Goal: Information Seeking & Learning: Learn about a topic

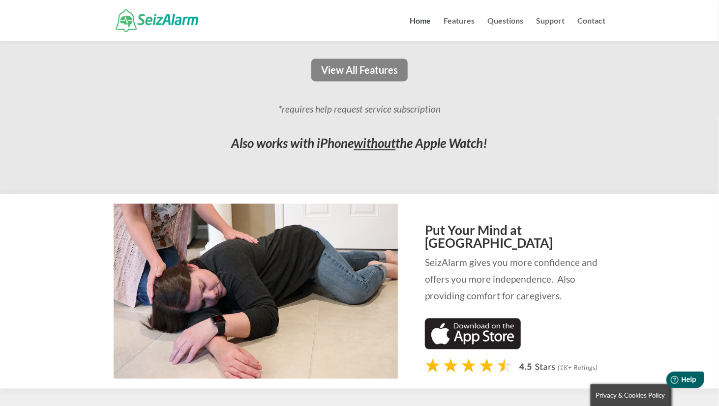
scroll to position [885, 0]
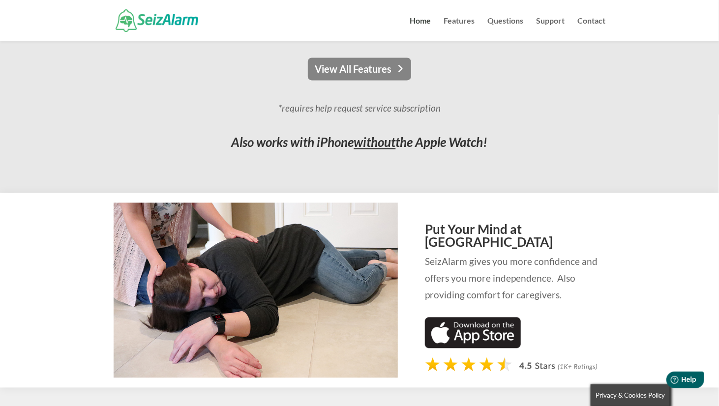
click at [352, 68] on link "View All Features" at bounding box center [359, 69] width 103 height 23
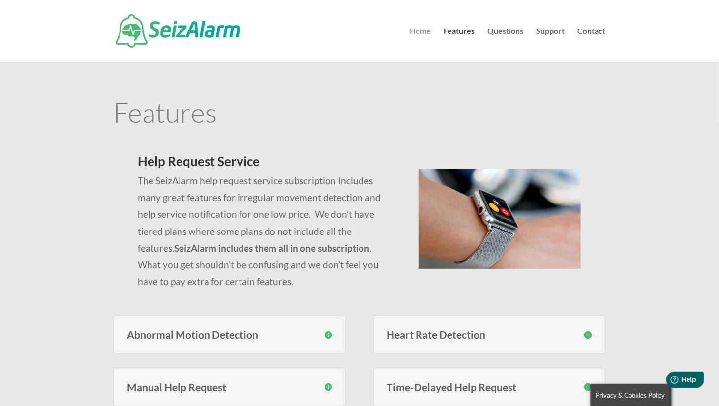
click at [419, 32] on link "Home" at bounding box center [420, 45] width 21 height 34
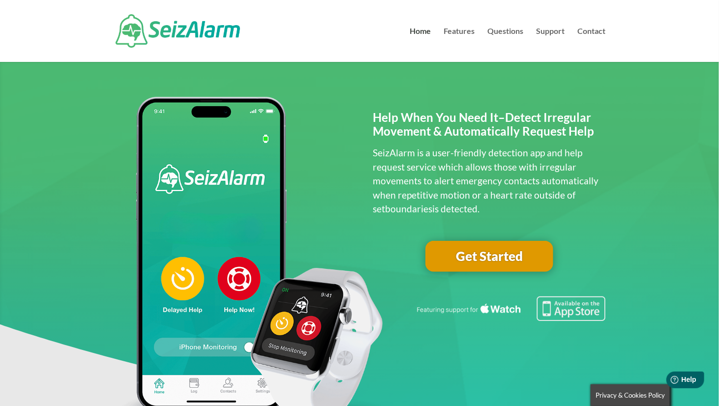
click at [490, 255] on link "Get Started" at bounding box center [489, 256] width 128 height 31
click at [502, 33] on link "Questions" at bounding box center [506, 45] width 36 height 34
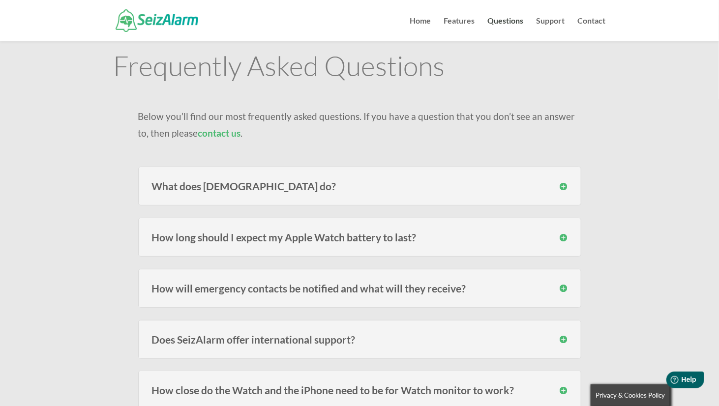
scroll to position [49, 0]
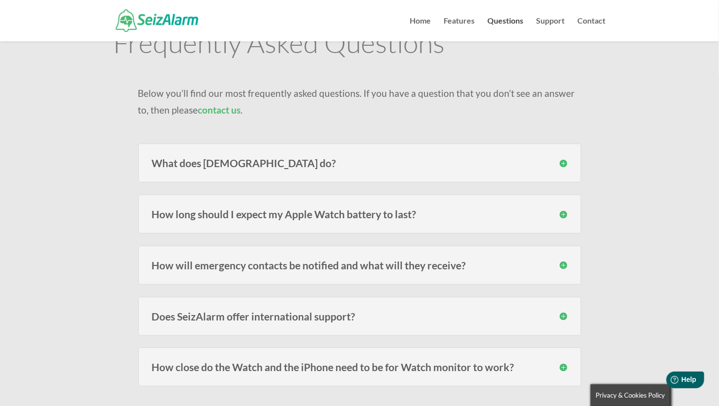
click at [560, 163] on h3 "What does SeizAlarm do?" at bounding box center [360, 163] width 416 height 10
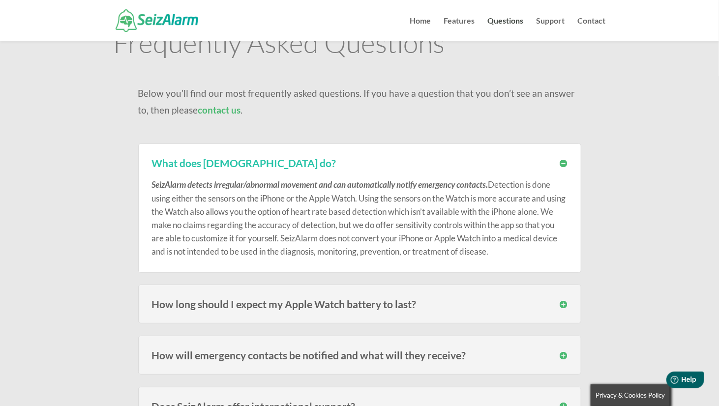
click at [564, 303] on h3 "How long should I expect my Apple Watch battery to last?" at bounding box center [360, 304] width 416 height 10
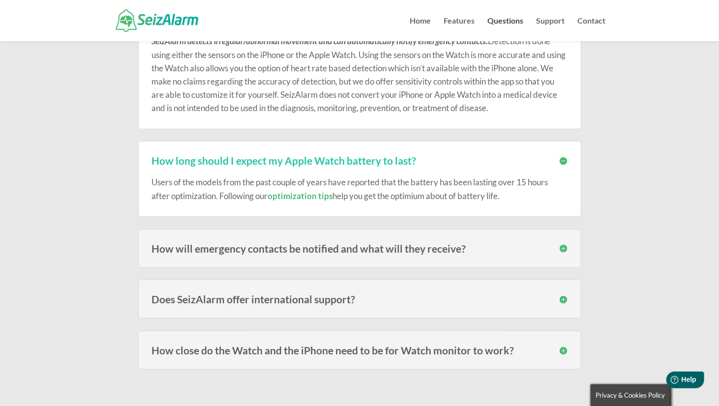
scroll to position [197, 0]
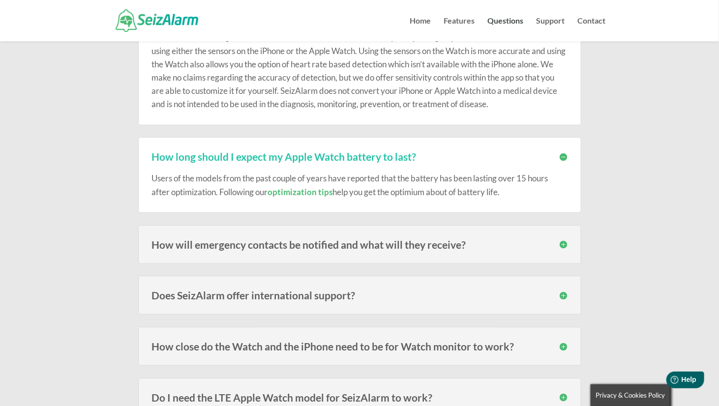
click at [562, 245] on h3 "How will emergency contacts be notified and what will they receive?" at bounding box center [360, 244] width 416 height 10
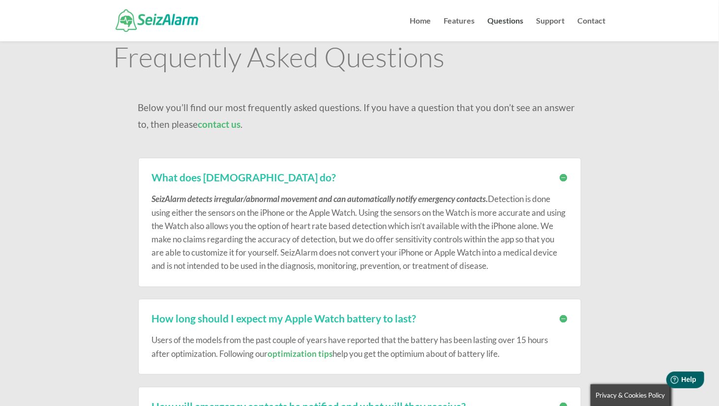
scroll to position [0, 0]
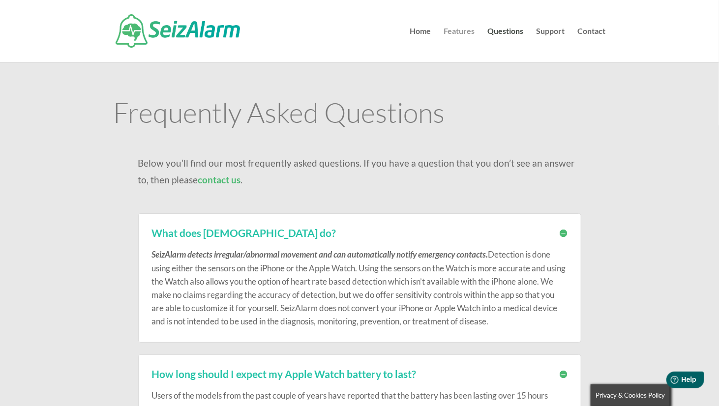
click at [462, 30] on link "Features" at bounding box center [459, 45] width 31 height 34
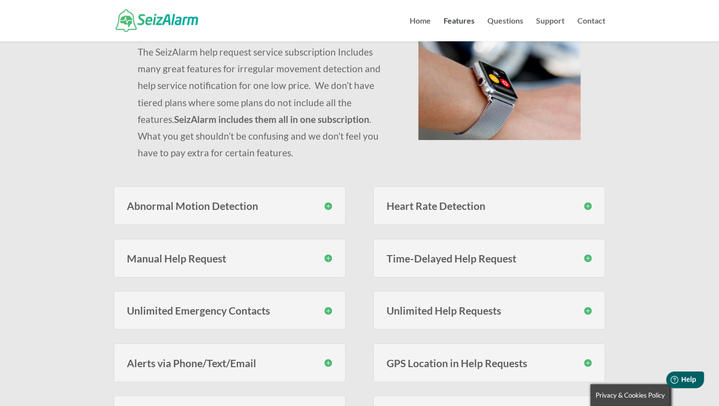
scroll to position [148, 0]
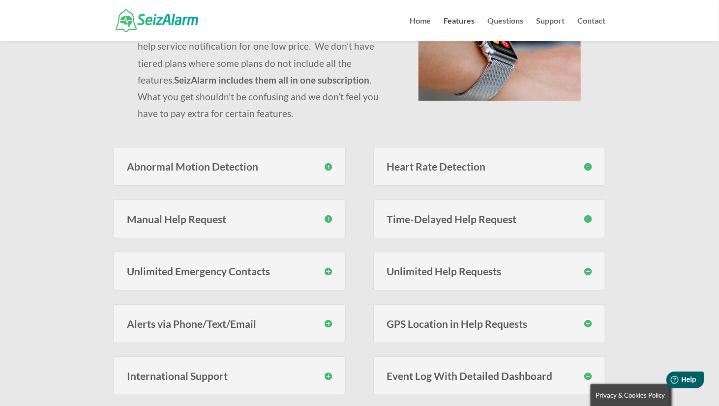
click at [327, 164] on h3 "Abnormal Motion Detection" at bounding box center [229, 166] width 205 height 10
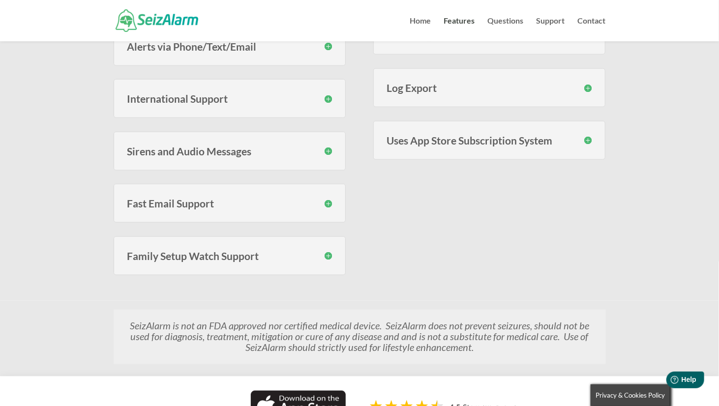
scroll to position [483, 0]
